Goal: Information Seeking & Learning: Learn about a topic

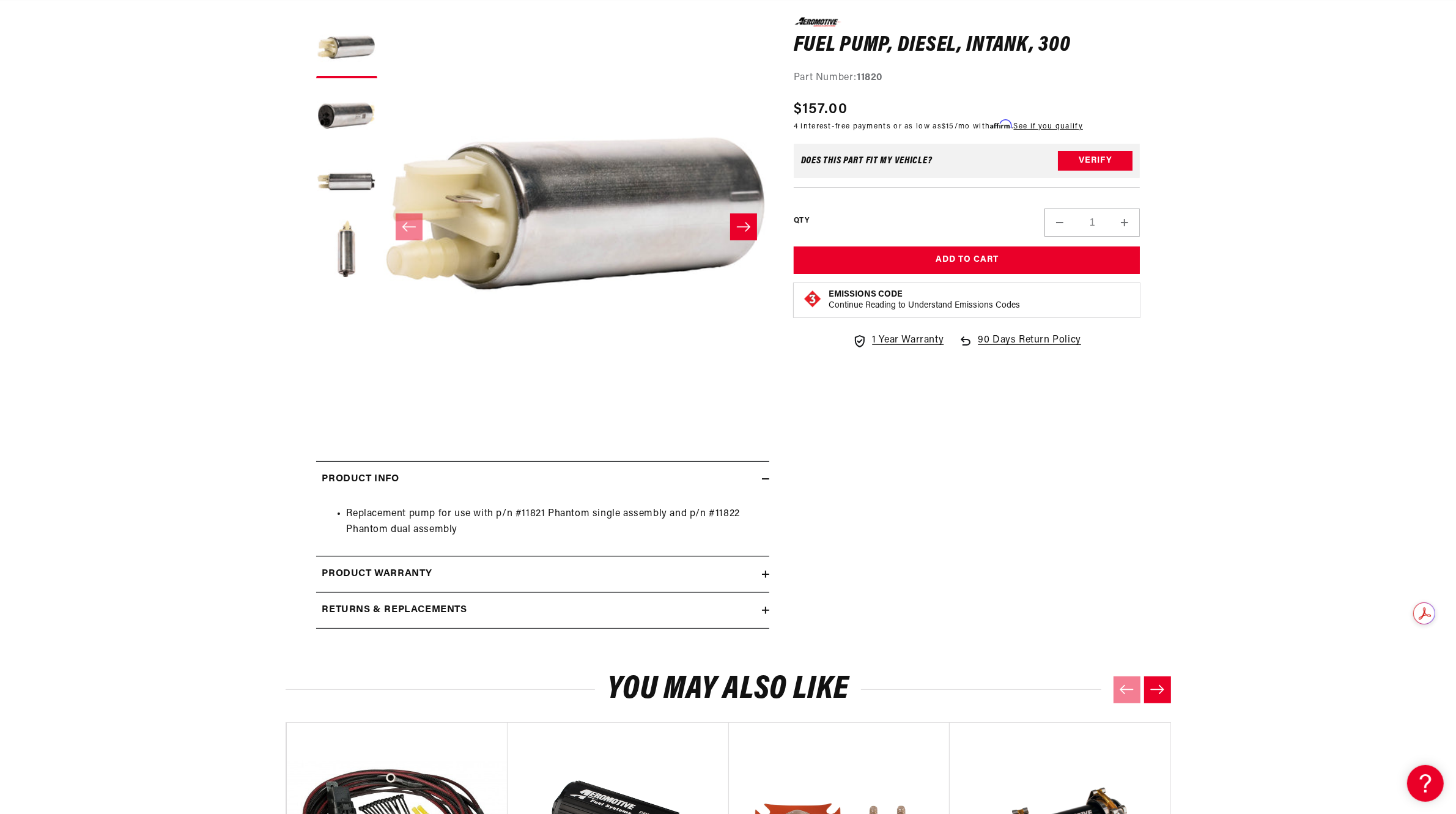
click at [526, 512] on li "Replacement pump for use with p/n #11821 Phantom single assembly and p/n #11822…" at bounding box center [554, 522] width 416 height 31
copy li "11821"
click at [453, 569] on div "Product warranty" at bounding box center [539, 574] width 445 height 16
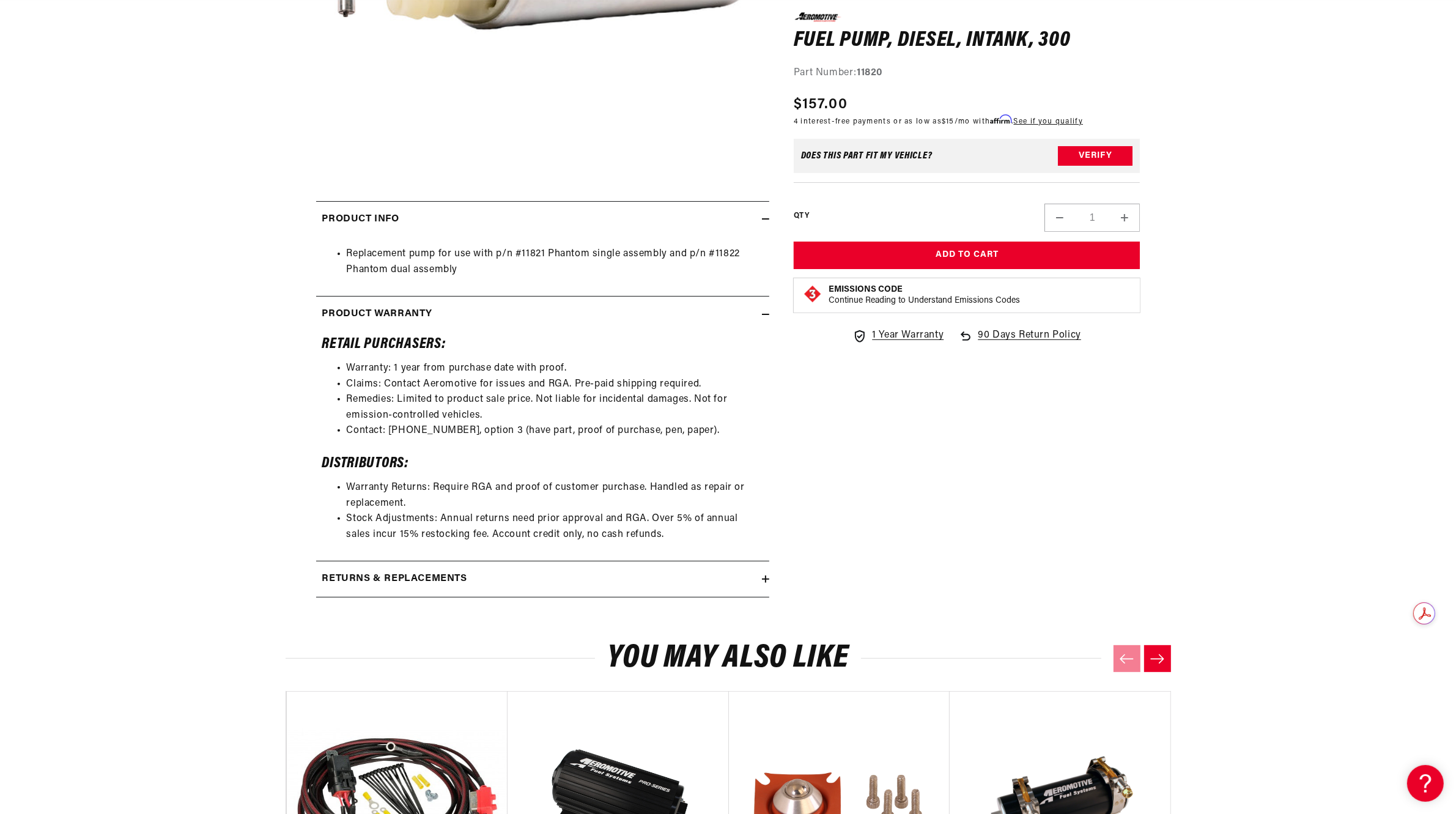
scroll to position [458, 0]
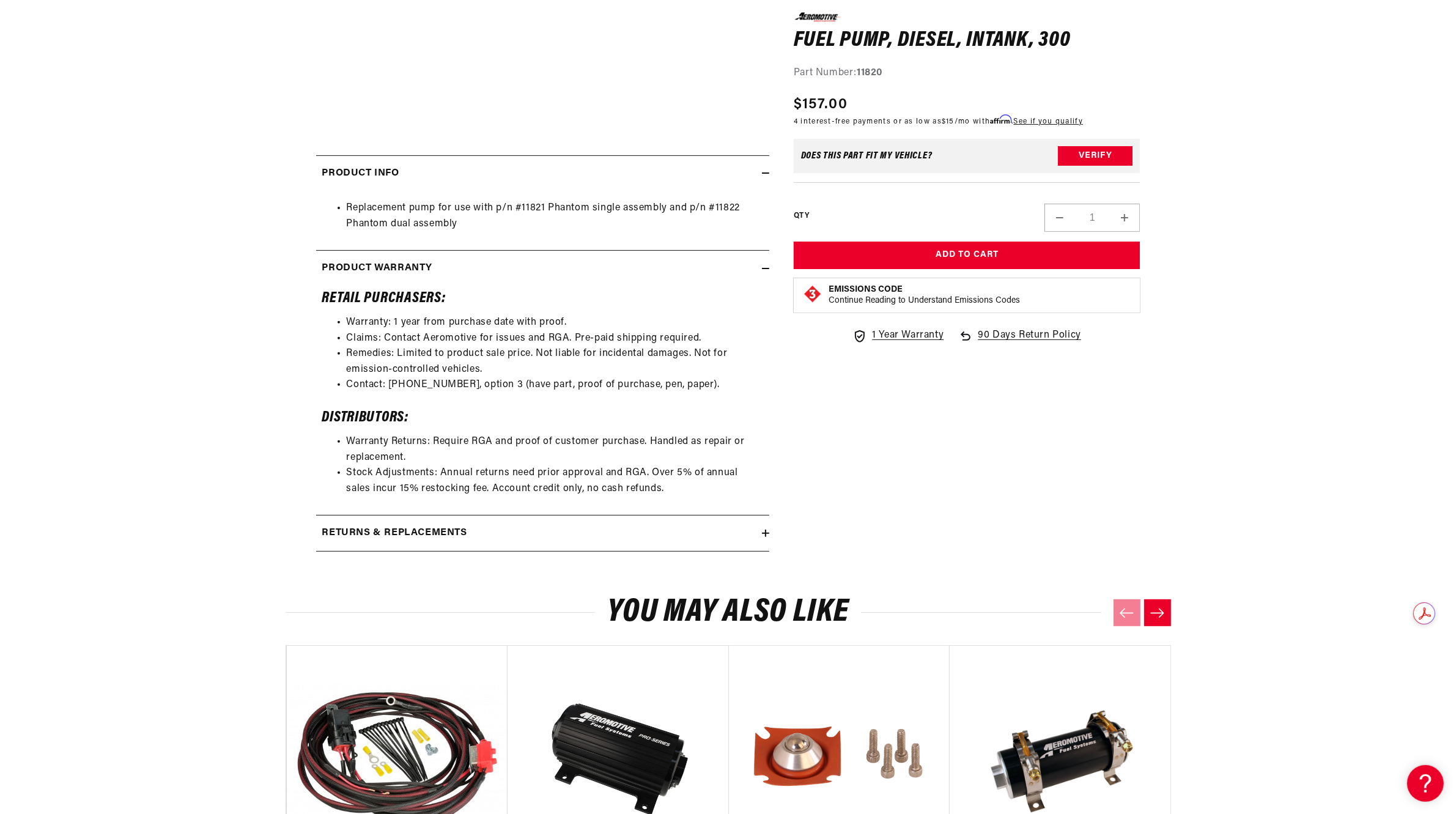
click at [437, 548] on summary "Returns & replacements" at bounding box center [542, 533] width 453 height 36
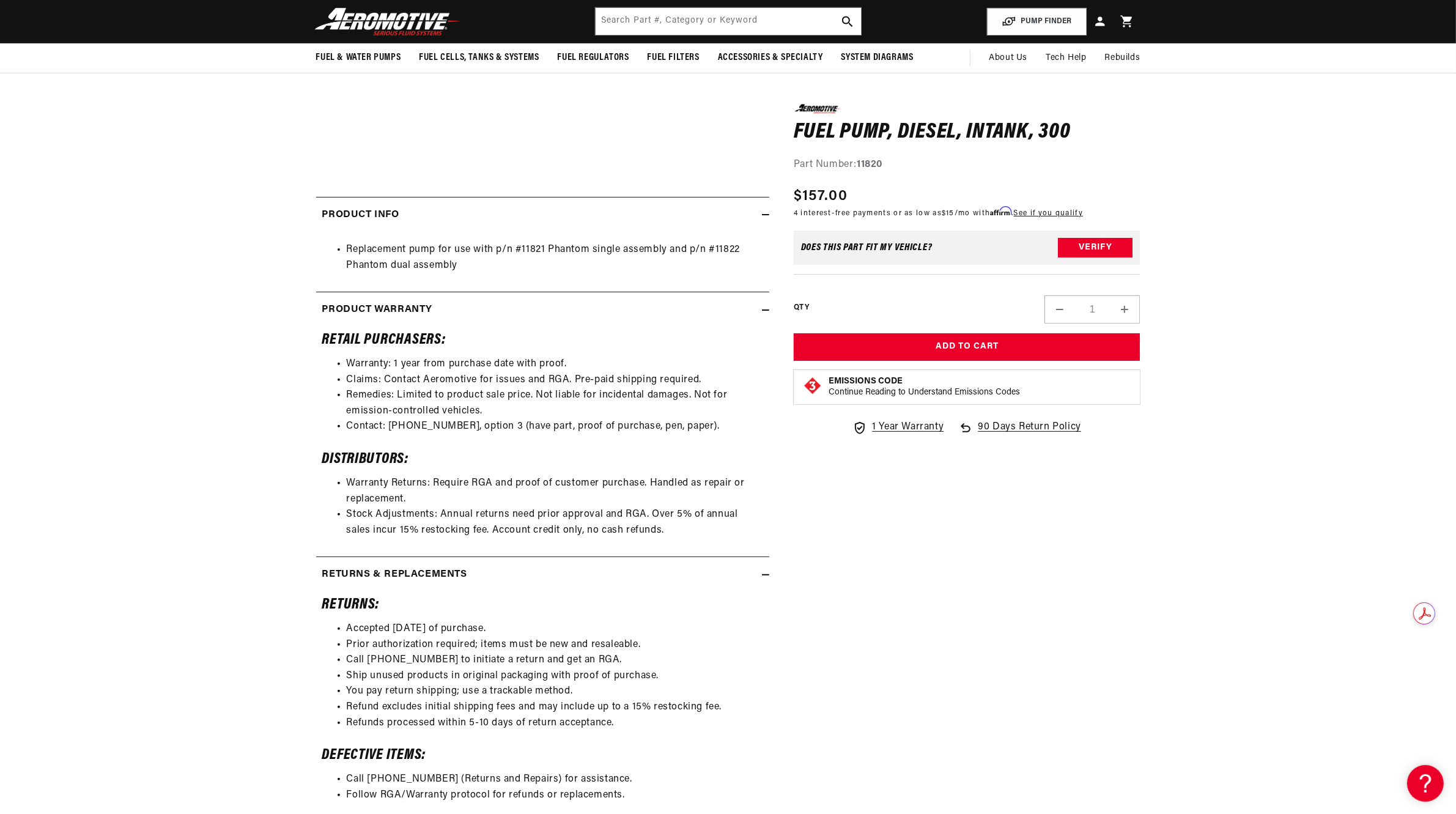
scroll to position [382, 0]
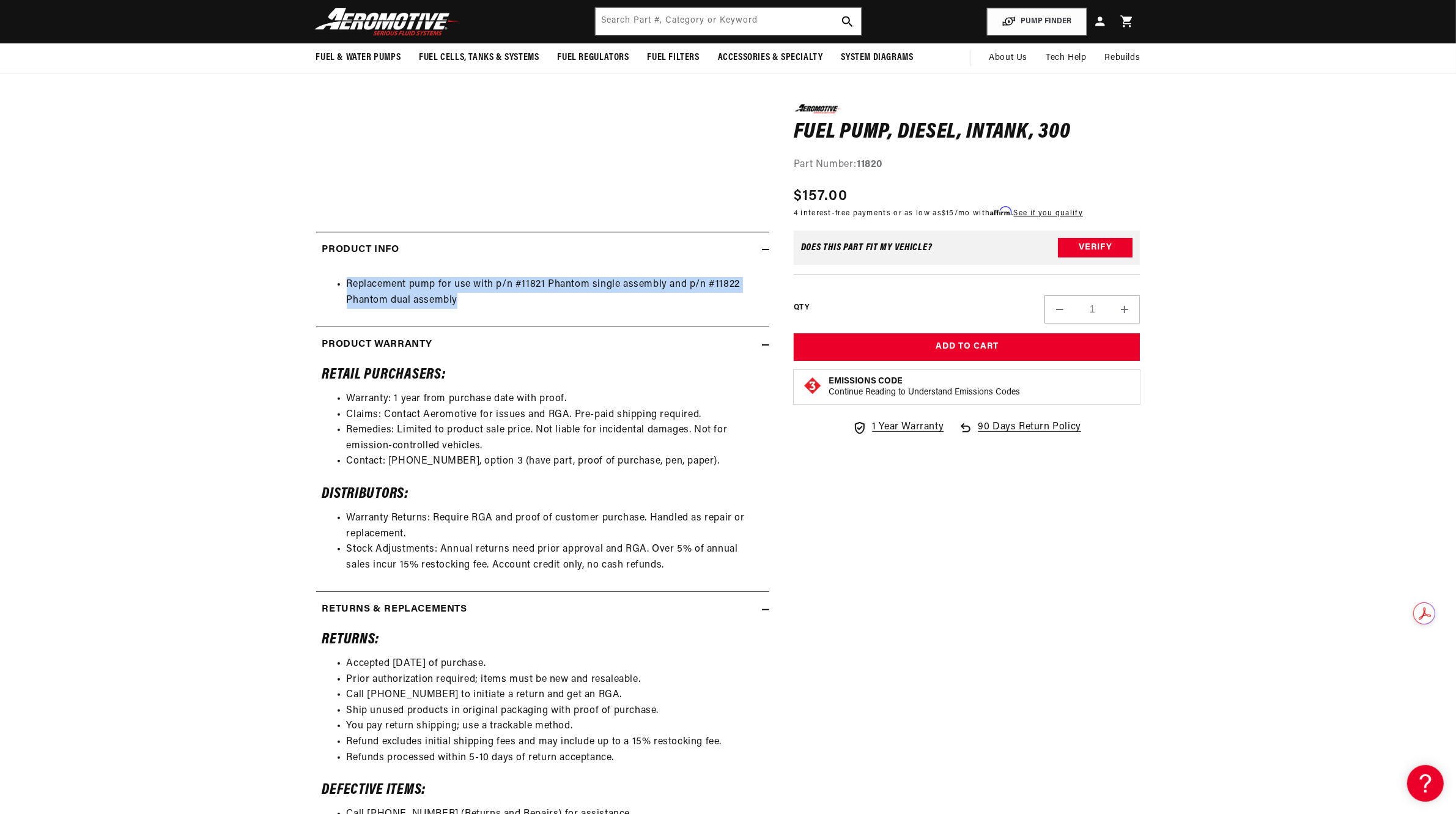
drag, startPoint x: 346, startPoint y: 282, endPoint x: 567, endPoint y: 304, distance: 222.1
click at [567, 304] on ul "Replacement pump for use with p/n #11821 Phantom single assembly and p/n #11822…" at bounding box center [543, 292] width 441 height 31
copy li "Replacement pump for use with p/n #11821 Phantom single assembly and p/n #11822…"
